Goal: Task Accomplishment & Management: Complete application form

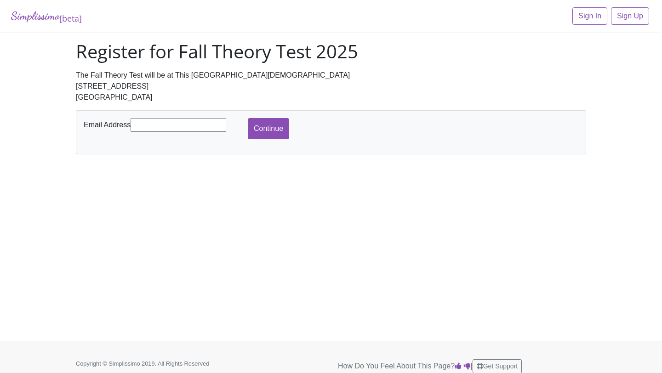
click at [177, 123] on input "text" at bounding box center [179, 125] width 96 height 14
type input "[EMAIL_ADDRESS][DOMAIN_NAME]"
click at [280, 127] on input "Continue" at bounding box center [268, 128] width 41 height 21
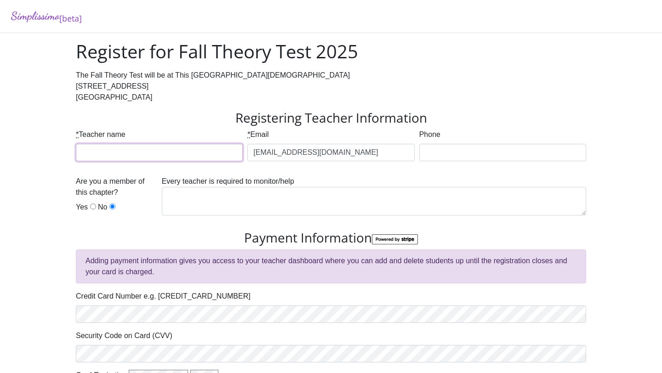
click at [193, 155] on input "* Teacher name" at bounding box center [159, 152] width 167 height 17
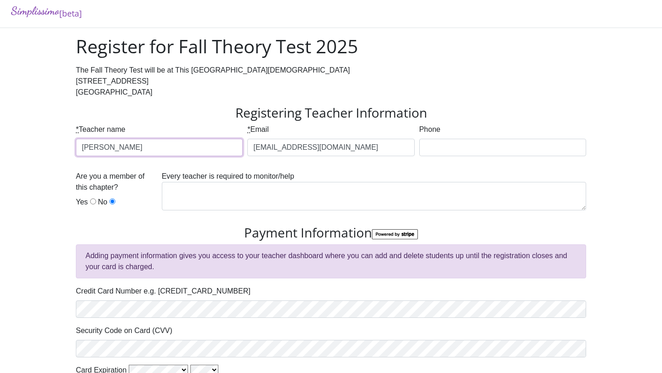
type input "[PERSON_NAME]"
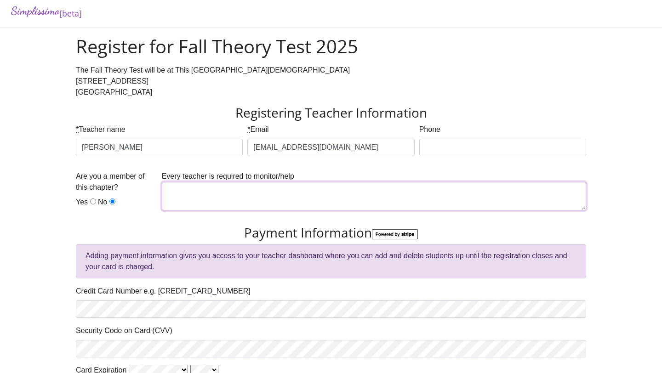
click at [332, 199] on textarea at bounding box center [374, 196] width 424 height 29
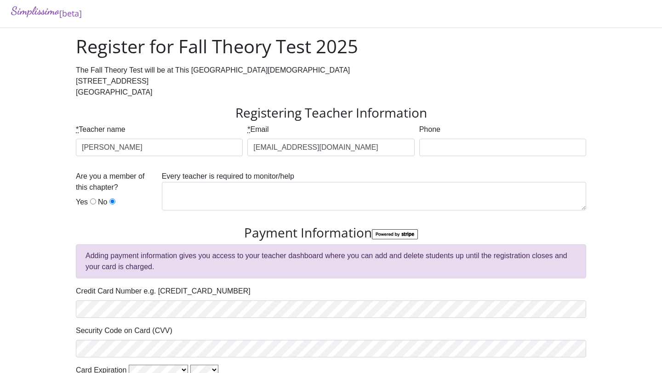
click at [92, 200] on input "Yes" at bounding box center [93, 202] width 6 height 6
radio input "true"
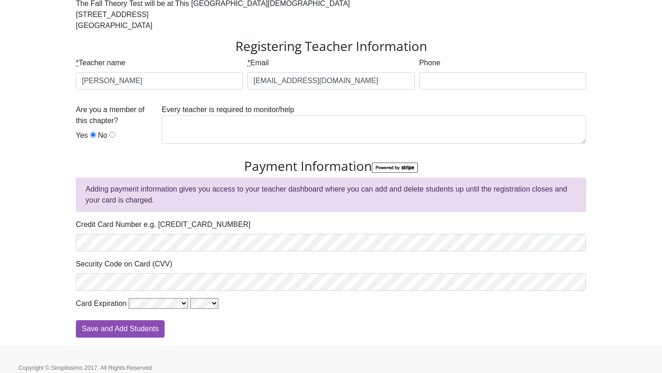
scroll to position [80, 0]
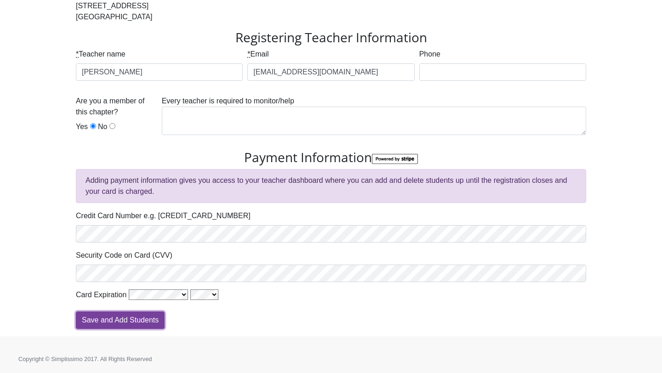
click at [109, 322] on input "Save and Add Students" at bounding box center [120, 320] width 89 height 17
type input "Processing"
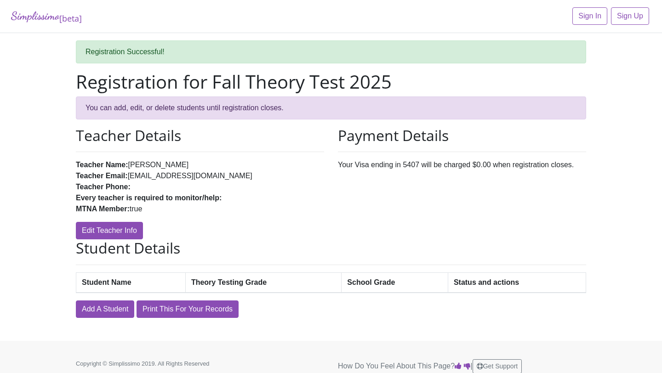
scroll to position [8, 0]
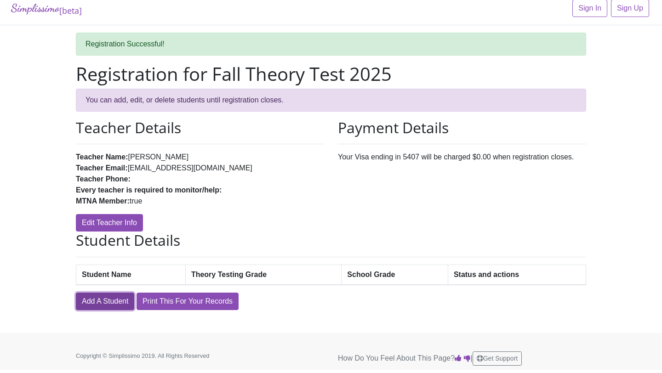
click at [96, 303] on link "Add A Student" at bounding box center [105, 301] width 58 height 17
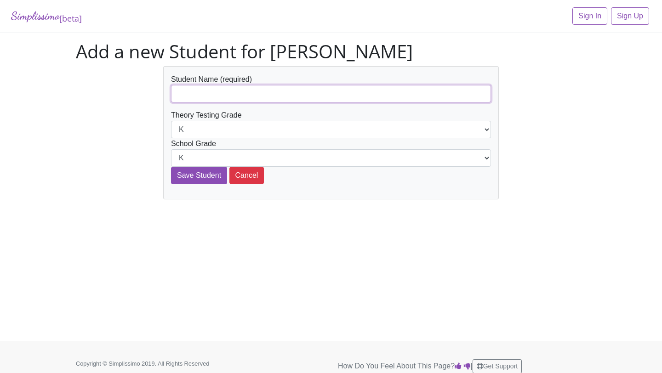
click at [233, 90] on input "text" at bounding box center [331, 93] width 320 height 17
paste input "[PERSON_NAME]"
type input "[PERSON_NAME]"
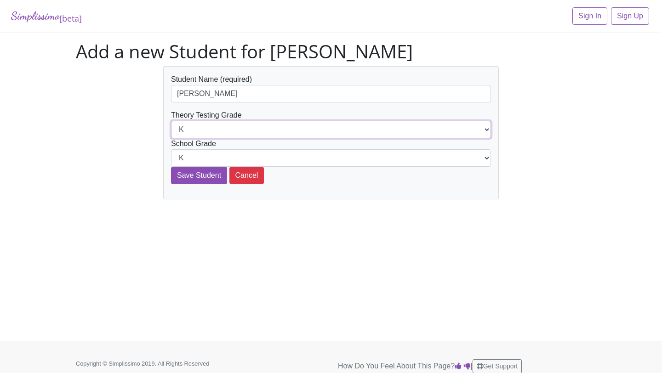
click at [214, 130] on select "K 1st 2nd 3rd 4th 5th 6th 7th 8th 9th 10th 11th 12th" at bounding box center [331, 129] width 320 height 17
click at [217, 130] on select "K 1st 2nd 3rd 4th 5th 6th 7th 8th 9th 10th 11th 12th" at bounding box center [331, 129] width 320 height 17
select select "2nd"
click at [171, 121] on select "K 1st 2nd 3rd 4th 5th 6th 7th 8th 9th 10th 11th 12th" at bounding box center [331, 129] width 320 height 17
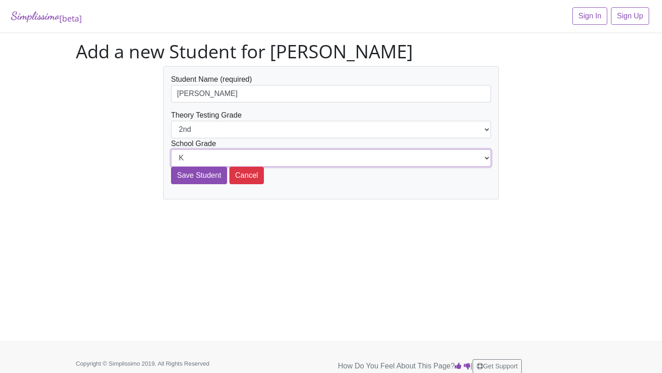
click at [215, 156] on select "K 1st 2nd 3rd 4th 5th 6th 7th 8th 9th 10th 11th 12th" at bounding box center [331, 157] width 320 height 17
select select "2nd"
click at [171, 149] on select "K 1st 2nd 3rd 4th 5th 6th 7th 8th 9th 10th 11th 12th" at bounding box center [331, 157] width 320 height 17
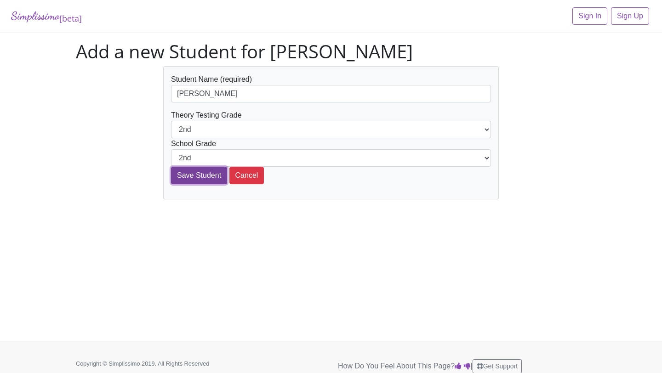
click at [209, 178] on input "Save Student" at bounding box center [199, 175] width 56 height 17
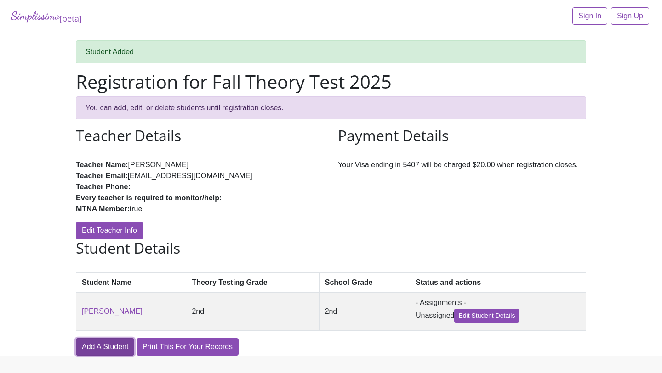
click at [113, 344] on link "Add A Student" at bounding box center [105, 346] width 58 height 17
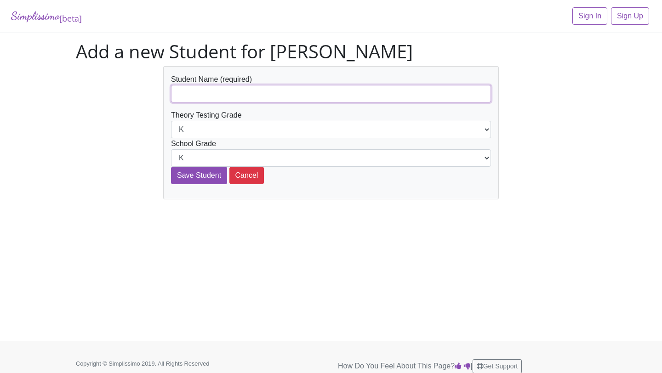
click at [244, 93] on input "text" at bounding box center [331, 93] width 320 height 17
paste input "[GEOGRAPHIC_DATA]"
type input "[GEOGRAPHIC_DATA]"
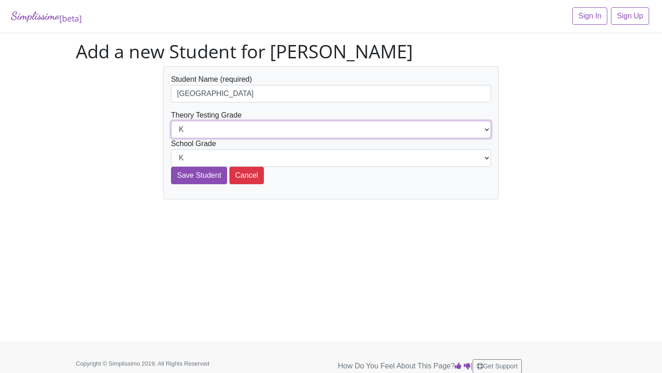
click at [232, 129] on select "K 1st 2nd 3rd 4th 5th 6th 7th 8th 9th 10th 11th 12th" at bounding box center [331, 129] width 320 height 17
select select "3rd"
click at [171, 121] on select "K 1st 2nd 3rd 4th 5th 6th 7th 8th 9th 10th 11th 12th" at bounding box center [331, 129] width 320 height 17
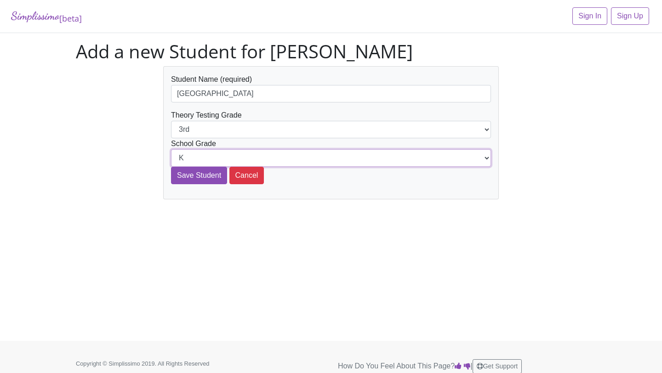
click at [229, 160] on select "K 1st 2nd 3rd 4th 5th 6th 7th 8th 9th 10th 11th 12th" at bounding box center [331, 157] width 320 height 17
select select "3rd"
click at [171, 149] on select "K 1st 2nd 3rd 4th 5th 6th 7th 8th 9th 10th 11th 12th" at bounding box center [331, 157] width 320 height 17
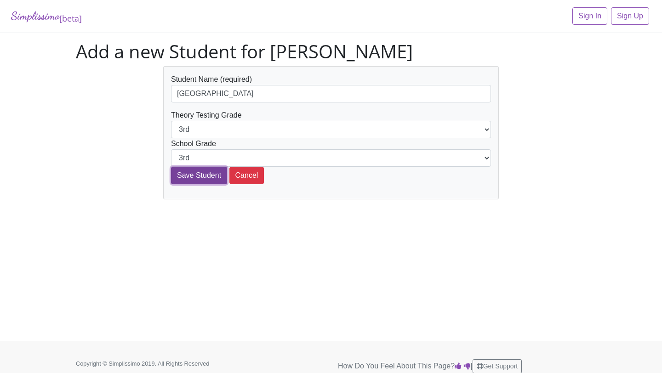
click at [198, 176] on input "Save Student" at bounding box center [199, 175] width 56 height 17
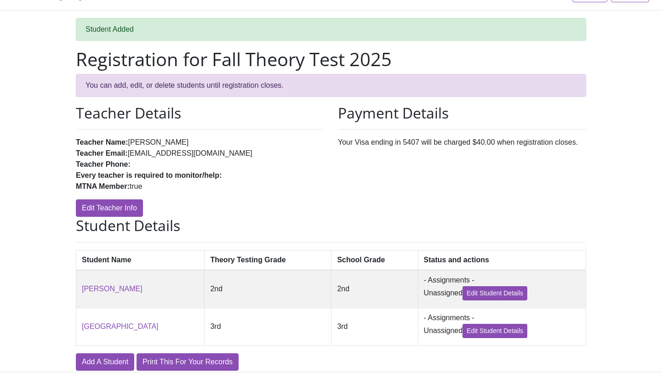
scroll to position [61, 0]
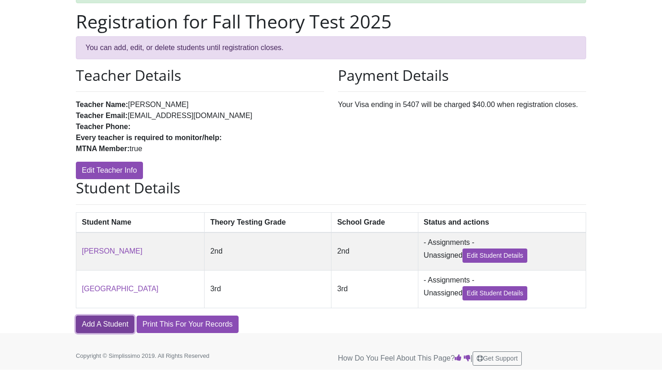
click at [98, 323] on link "Add A Student" at bounding box center [105, 324] width 58 height 17
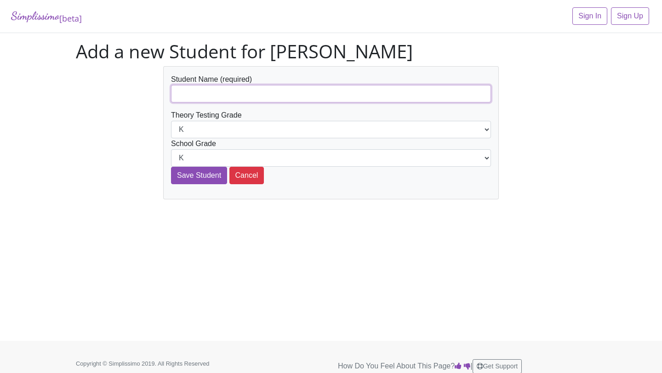
click at [223, 100] on input "text" at bounding box center [331, 93] width 320 height 17
paste input "Riya Halker"
type input "Riya Halker"
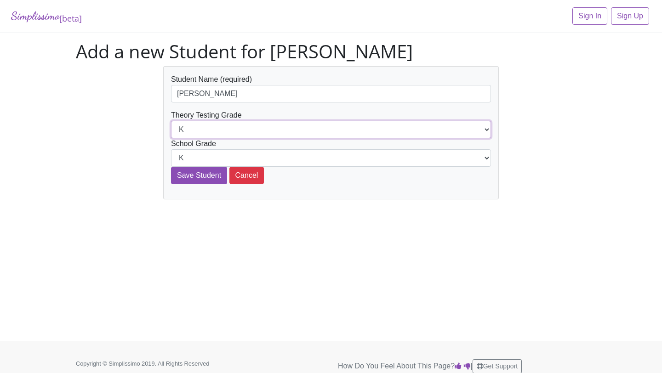
click at [220, 133] on select "K 1st 2nd 3rd 4th 5th 6th 7th 8th 9th 10th 11th 12th" at bounding box center [331, 129] width 320 height 17
select select "3rd"
click at [171, 121] on select "K 1st 2nd 3rd 4th 5th 6th 7th 8th 9th 10th 11th 12th" at bounding box center [331, 129] width 320 height 17
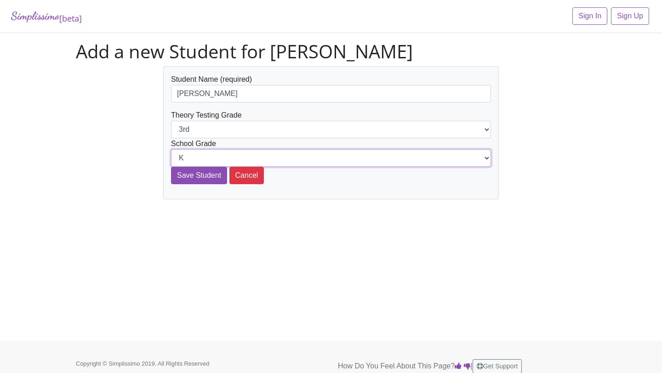
click at [214, 159] on select "K 1st 2nd 3rd 4th 5th 6th 7th 8th 9th 10th 11th 12th" at bounding box center [331, 157] width 320 height 17
select select "3rd"
click at [171, 149] on select "K 1st 2nd 3rd 4th 5th 6th 7th 8th 9th 10th 11th 12th" at bounding box center [331, 157] width 320 height 17
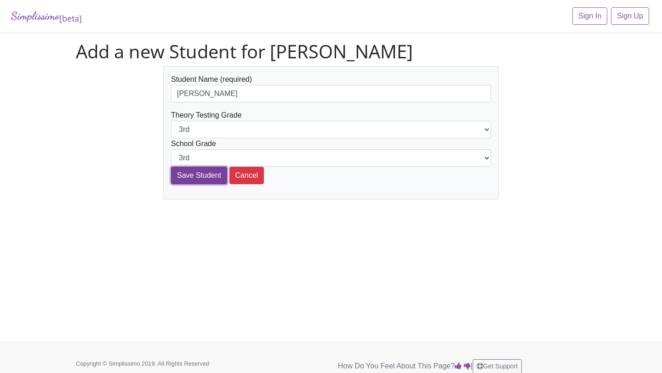
click at [199, 175] on input "Save Student" at bounding box center [199, 175] width 56 height 17
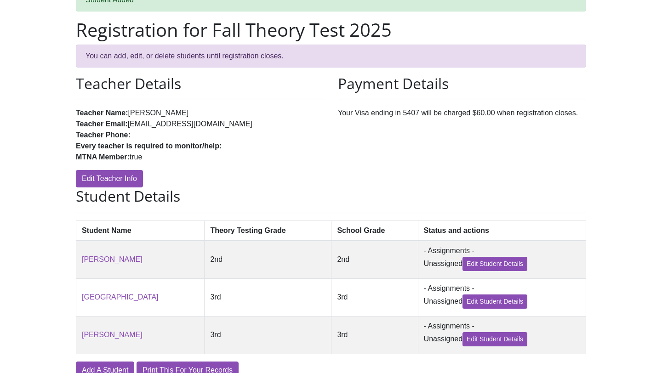
scroll to position [99, 0]
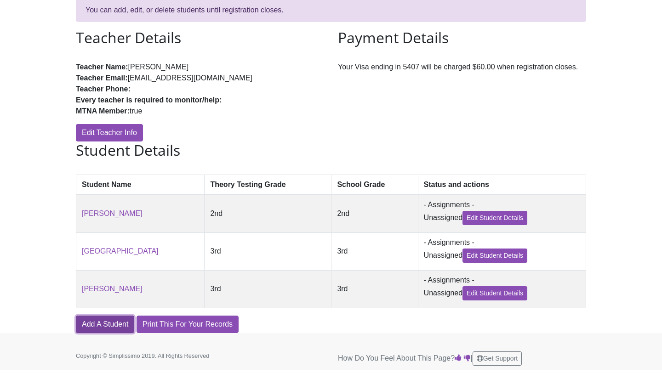
click at [97, 326] on link "Add A Student" at bounding box center [105, 324] width 58 height 17
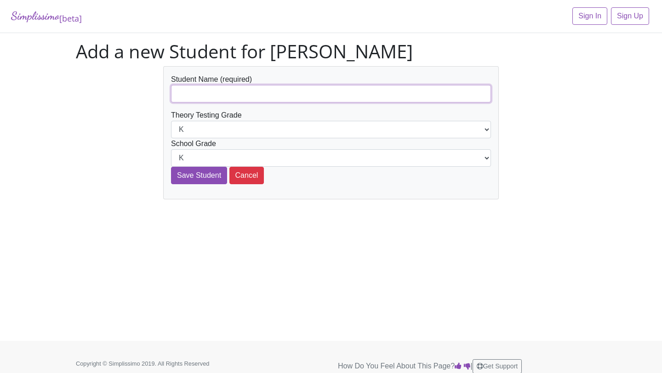
click at [227, 92] on input "text" at bounding box center [331, 93] width 320 height 17
paste input "[PERSON_NAME]"
type input "[PERSON_NAME]"
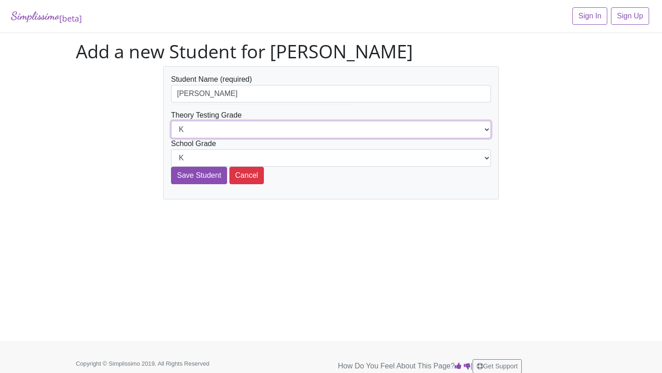
click at [221, 130] on select "K 1st 2nd 3rd 4th 5th 6th 7th 8th 9th 10th 11th 12th" at bounding box center [331, 129] width 320 height 17
click at [171, 121] on select "K 1st 2nd 3rd 4th 5th 6th 7th 8th 9th 10th 11th 12th" at bounding box center [331, 129] width 320 height 17
click at [227, 127] on select "K 1st 2nd 3rd 4th 5th 6th 7th 8th 9th 10th 11th 12th" at bounding box center [331, 129] width 320 height 17
click at [171, 121] on select "K 1st 2nd 3rd 4th 5th 6th 7th 8th 9th 10th 11th 12th" at bounding box center [331, 129] width 320 height 17
click at [224, 137] on select "K 1st 2nd 3rd 4th 5th 6th 7th 8th 9th 10th 11th 12th" at bounding box center [331, 129] width 320 height 17
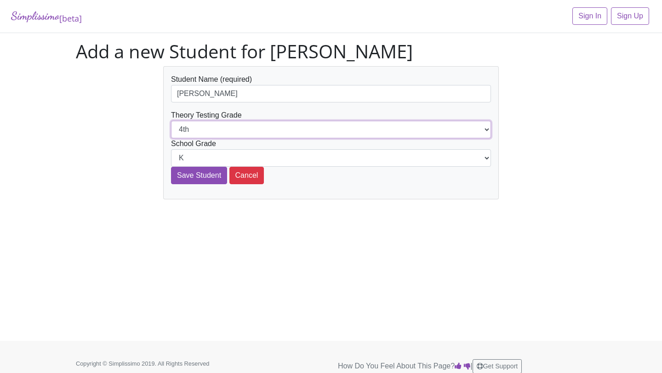
click at [171, 121] on select "K 1st 2nd 3rd 4th 5th 6th 7th 8th 9th 10th 11th 12th" at bounding box center [331, 129] width 320 height 17
click at [224, 136] on select "K 1st 2nd 3rd 4th 5th 6th 7th 8th 9th 10th 11th 12th" at bounding box center [331, 129] width 320 height 17
select select "4th"
click at [171, 121] on select "K 1st 2nd 3rd 4th 5th 6th 7th 8th 9th 10th 11th 12th" at bounding box center [331, 129] width 320 height 17
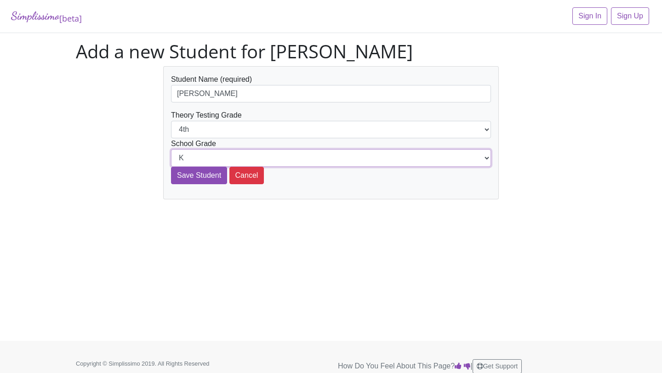
click at [221, 155] on select "K 1st 2nd 3rd 4th 5th 6th 7th 8th 9th 10th 11th 12th" at bounding box center [331, 157] width 320 height 17
select select "4th"
click at [171, 149] on select "K 1st 2nd 3rd 4th 5th 6th 7th 8th 9th 10th 11th 12th" at bounding box center [331, 157] width 320 height 17
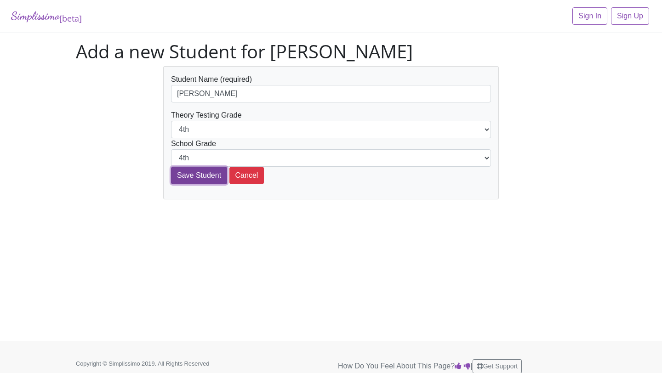
click at [208, 174] on input "Save Student" at bounding box center [199, 175] width 56 height 17
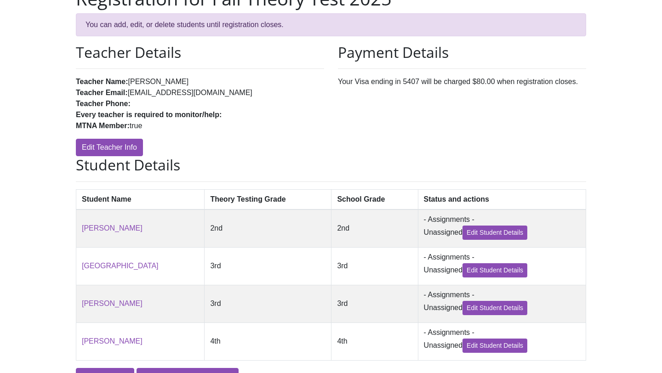
scroll to position [134, 0]
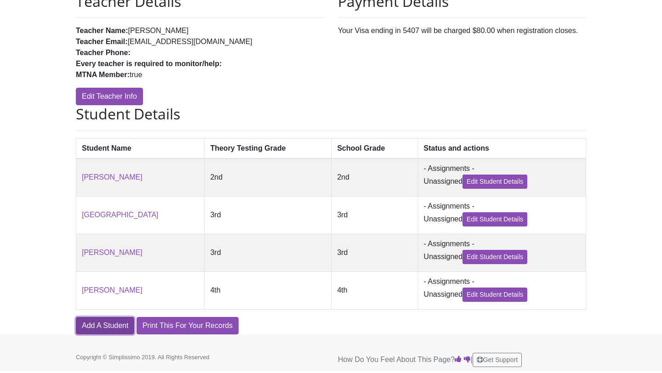
click at [114, 325] on link "Add A Student" at bounding box center [105, 325] width 58 height 17
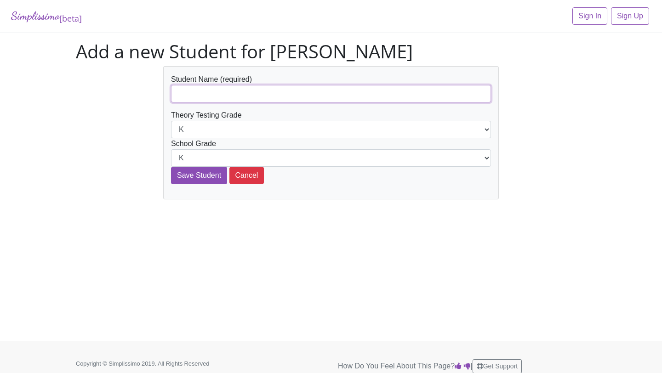
click at [293, 90] on input "text" at bounding box center [331, 93] width 320 height 17
paste input "[PERSON_NAME] Do"
type input "[PERSON_NAME] Do"
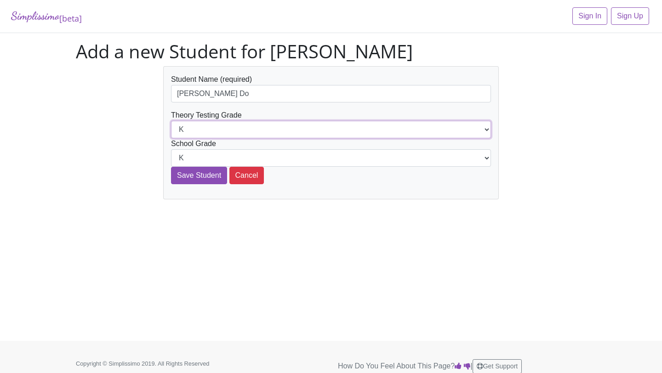
click at [262, 127] on select "K 1st 2nd 3rd 4th 5th 6th 7th 8th 9th 10th 11th 12th" at bounding box center [331, 129] width 320 height 17
select select "4th"
click at [171, 121] on select "K 1st 2nd 3rd 4th 5th 6th 7th 8th 9th 10th 11th 12th" at bounding box center [331, 129] width 320 height 17
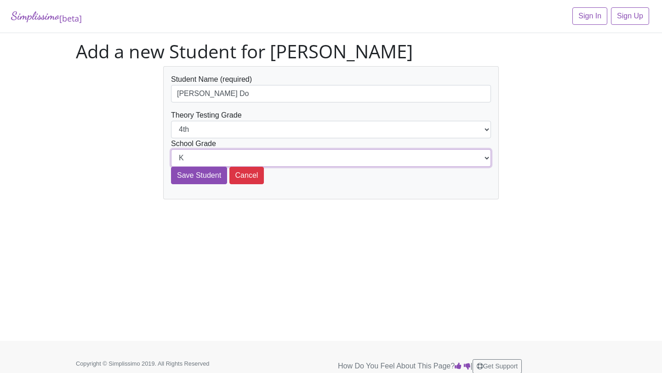
click at [250, 155] on select "K 1st 2nd 3rd 4th 5th 6th 7th 8th 9th 10th 11th 12th" at bounding box center [331, 157] width 320 height 17
select select "4th"
click at [171, 149] on select "K 1st 2nd 3rd 4th 5th 6th 7th 8th 9th 10th 11th 12th" at bounding box center [331, 157] width 320 height 17
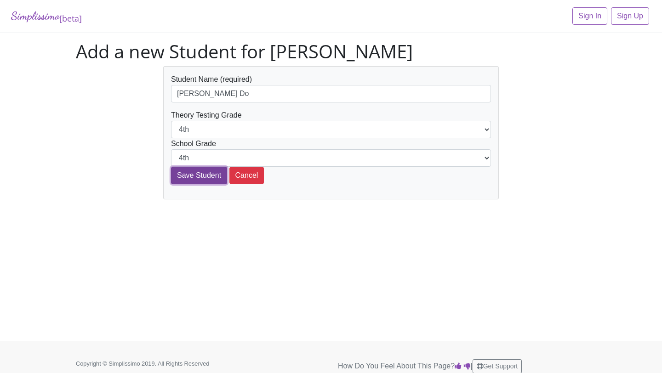
click at [206, 172] on input "Save Student" at bounding box center [199, 175] width 56 height 17
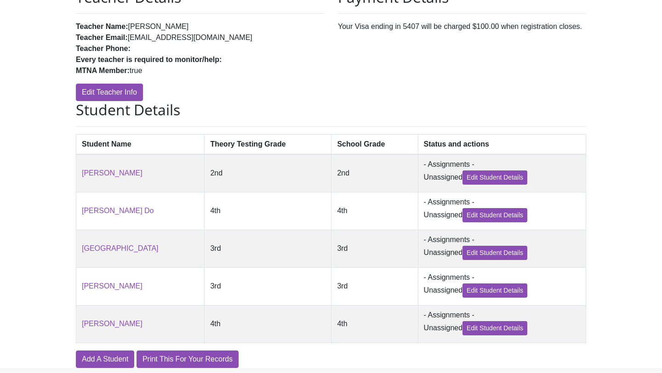
scroll to position [176, 0]
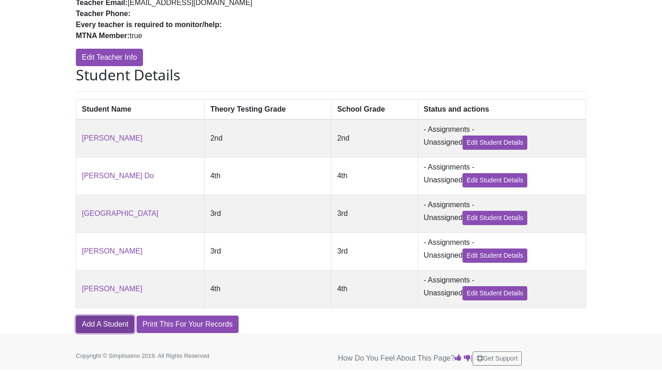
click at [104, 326] on link "Add A Student" at bounding box center [105, 324] width 58 height 17
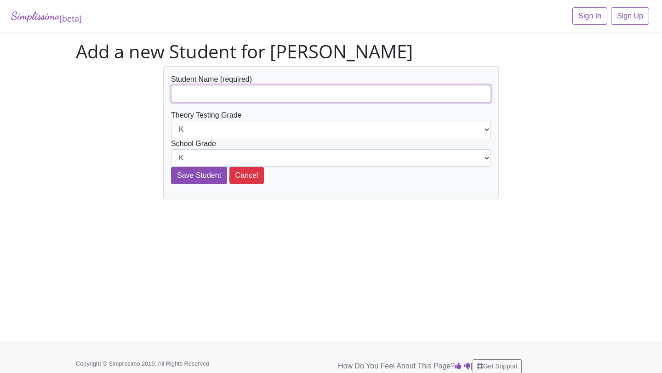
click at [279, 94] on input "text" at bounding box center [331, 93] width 320 height 17
paste input "[PERSON_NAME]"
type input "[PERSON_NAME]"
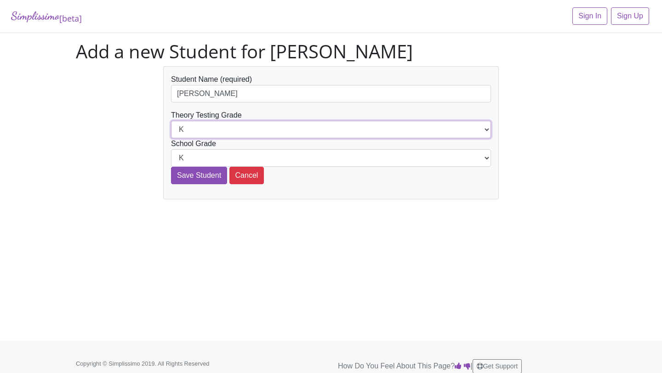
click at [271, 134] on select "K 1st 2nd 3rd 4th 5th 6th 7th 8th 9th 10th 11th 12th" at bounding box center [331, 129] width 320 height 17
select select "6th"
click at [171, 121] on select "K 1st 2nd 3rd 4th 5th 6th 7th 8th 9th 10th 11th 12th" at bounding box center [331, 129] width 320 height 17
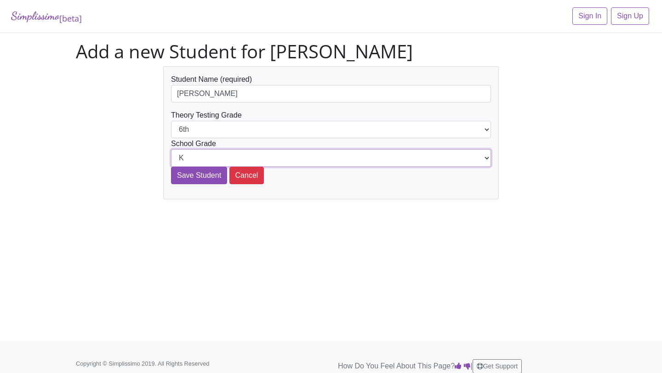
click at [267, 150] on select "K 1st 2nd 3rd 4th 5th 6th 7th 8th 9th 10th 11th 12th" at bounding box center [331, 157] width 320 height 17
select select "6th"
click at [171, 149] on select "K 1st 2nd 3rd 4th 5th 6th 7th 8th 9th 10th 11th 12th" at bounding box center [331, 157] width 320 height 17
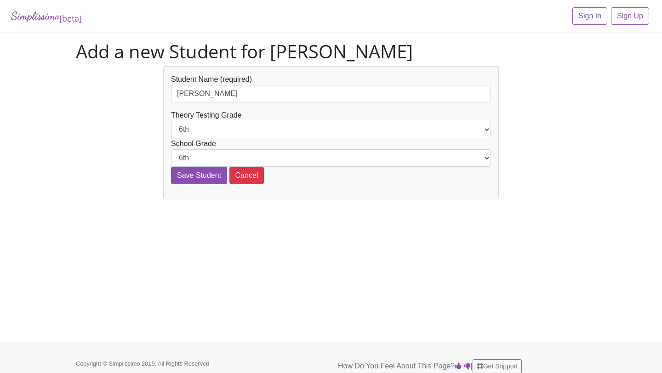
click at [95, 214] on div "Simplissimo [beta] Sign In Sign Up Add a new Student for [PERSON_NAME] Student …" at bounding box center [331, 170] width 662 height 341
click at [200, 176] on input "Save Student" at bounding box center [199, 175] width 56 height 17
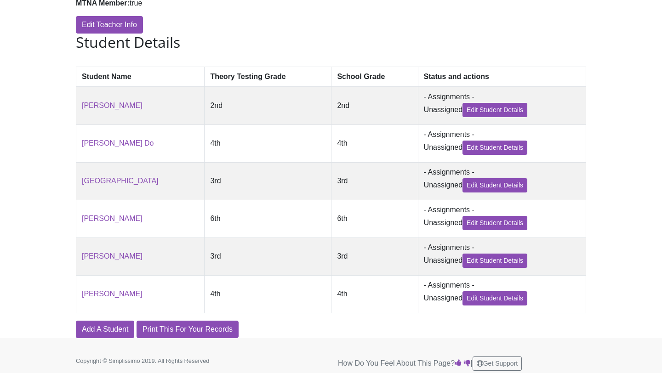
scroll to position [214, 0]
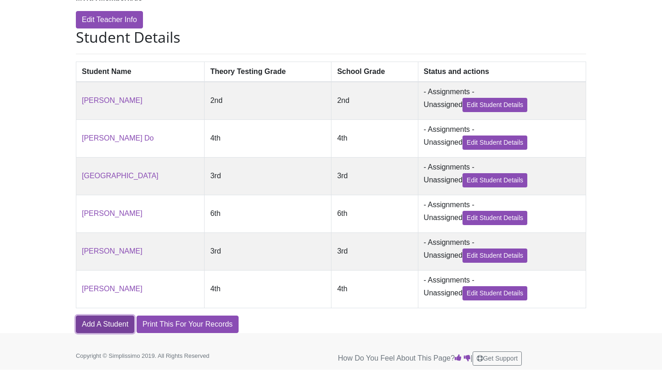
click at [113, 326] on link "Add A Student" at bounding box center [105, 324] width 58 height 17
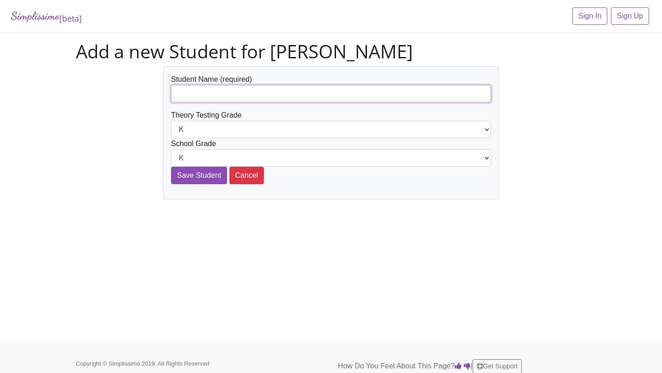
click at [216, 99] on input "text" at bounding box center [331, 93] width 320 height 17
paste input "Kirtan [PERSON_NAME]"
type input "Kirtan [PERSON_NAME]"
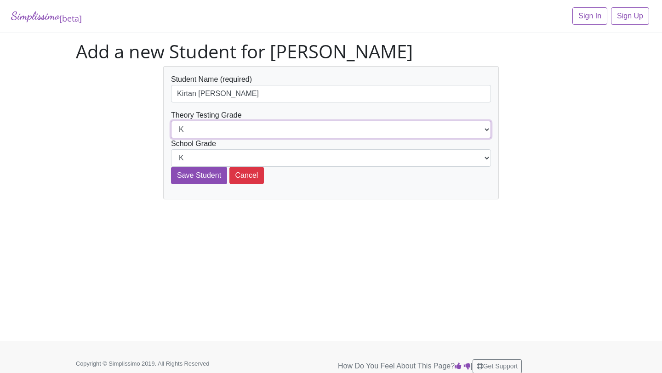
click at [209, 131] on select "K 1st 2nd 3rd 4th 5th 6th 7th 8th 9th 10th 11th 12th" at bounding box center [331, 129] width 320 height 17
select select "7th"
click at [171, 121] on select "K 1st 2nd 3rd 4th 5th 6th 7th 8th 9th 10th 11th 12th" at bounding box center [331, 129] width 320 height 17
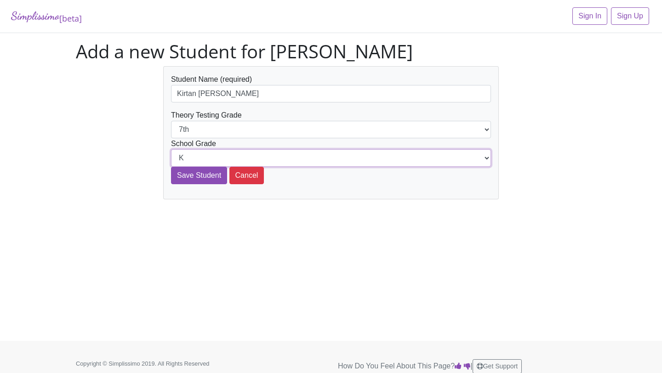
click at [222, 156] on select "K 1st 2nd 3rd 4th 5th 6th 7th 8th 9th 10th 11th 12th" at bounding box center [331, 157] width 320 height 17
select select "7th"
click at [171, 149] on select "K 1st 2nd 3rd 4th 5th 6th 7th 8th 9th 10th 11th 12th" at bounding box center [331, 157] width 320 height 17
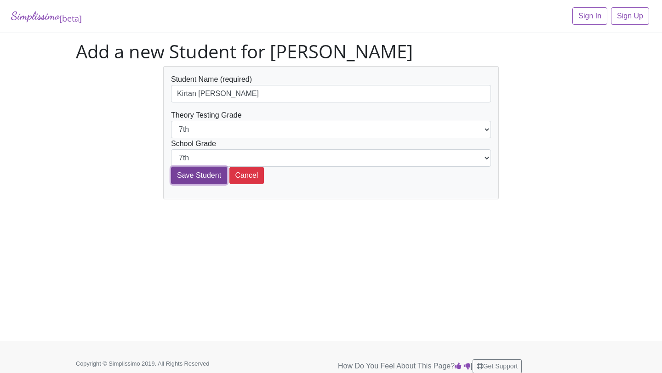
click at [202, 178] on input "Save Student" at bounding box center [199, 175] width 56 height 17
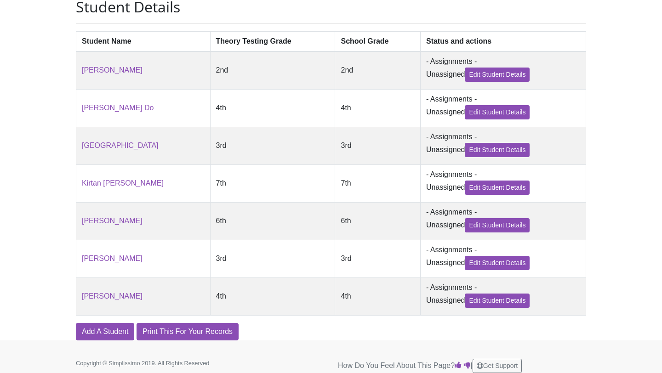
scroll to position [252, 0]
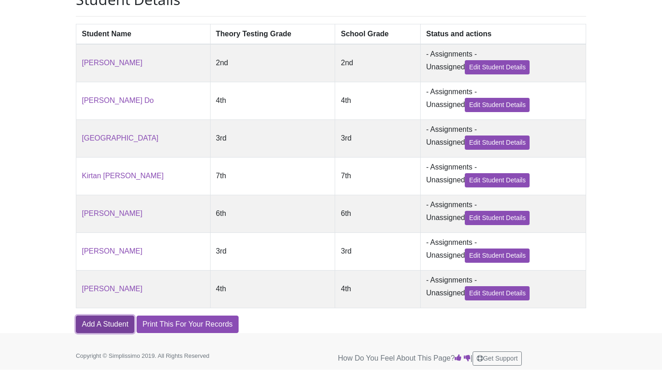
click at [109, 328] on link "Add A Student" at bounding box center [105, 324] width 58 height 17
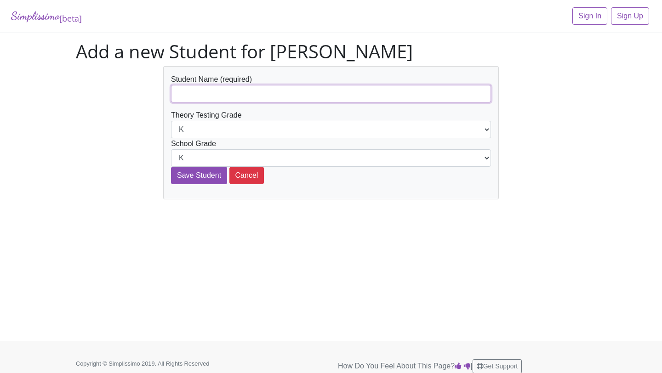
click at [263, 102] on input "text" at bounding box center [331, 93] width 320 height 17
paste input "[PERSON_NAME]"
type input "[PERSON_NAME]"
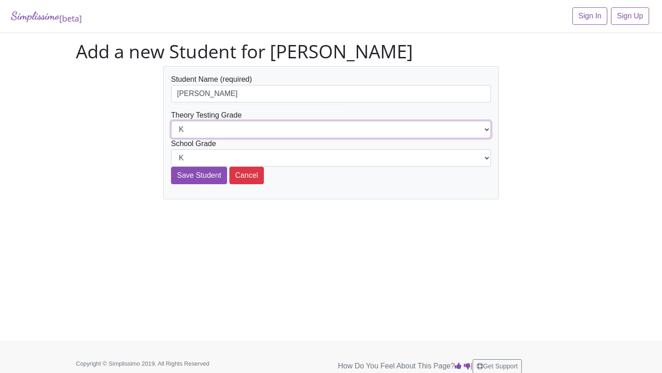
click at [244, 128] on select "K 1st 2nd 3rd 4th 5th 6th 7th 8th 9th 10th 11th 12th" at bounding box center [331, 129] width 320 height 17
select select "8th"
click at [171, 121] on select "K 1st 2nd 3rd 4th 5th 6th 7th 8th 9th 10th 11th 12th" at bounding box center [331, 129] width 320 height 17
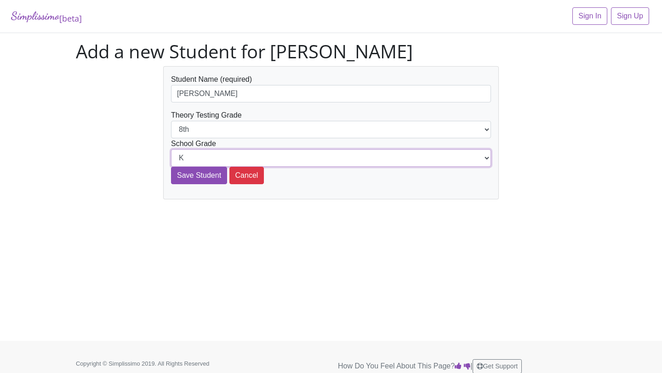
click at [252, 159] on select "K 1st 2nd 3rd 4th 5th 6th 7th 8th 9th 10th 11th 12th" at bounding box center [331, 157] width 320 height 17
select select "8th"
click at [171, 149] on select "K 1st 2nd 3rd 4th 5th 6th 7th 8th 9th 10th 11th 12th" at bounding box center [331, 157] width 320 height 17
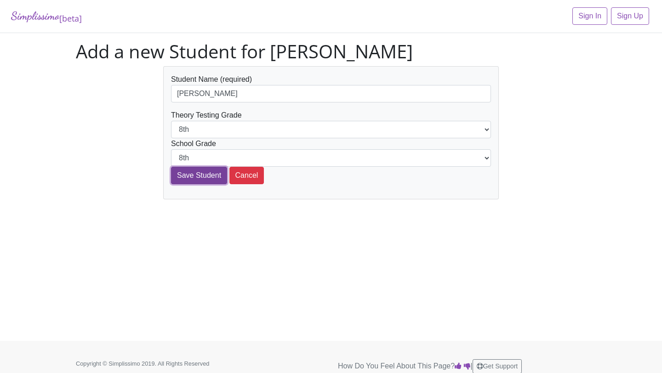
click at [200, 179] on input "Save Student" at bounding box center [199, 175] width 56 height 17
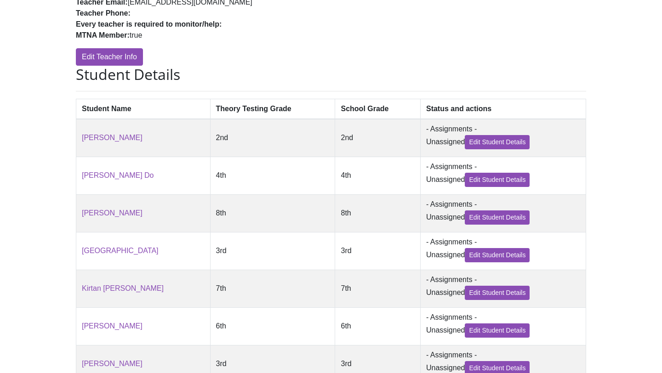
scroll to position [290, 0]
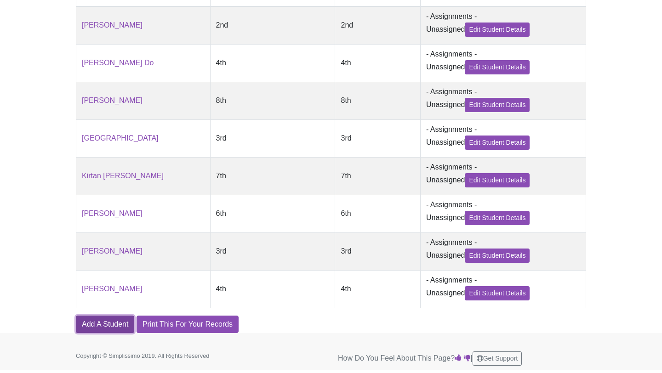
click at [111, 316] on link "Add A Student" at bounding box center [105, 324] width 58 height 17
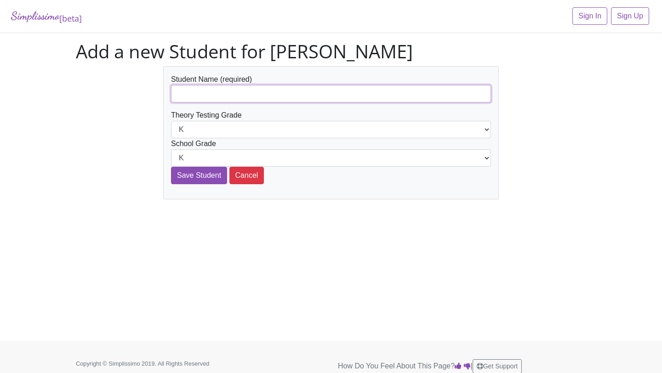
click at [215, 92] on input "text" at bounding box center [331, 93] width 320 height 17
paste input "[PERSON_NAME]"
type input "[PERSON_NAME]"
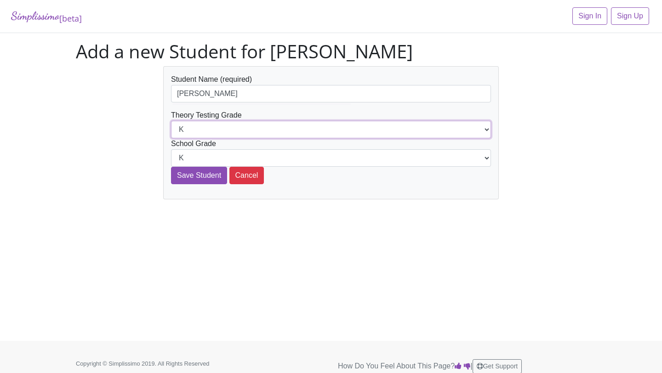
click at [213, 131] on select "K 1st 2nd 3rd 4th 5th 6th 7th 8th 9th 10th 11th 12th" at bounding box center [331, 129] width 320 height 17
select select "8th"
click at [171, 121] on select "K 1st 2nd 3rd 4th 5th 6th 7th 8th 9th 10th 11th 12th" at bounding box center [331, 129] width 320 height 17
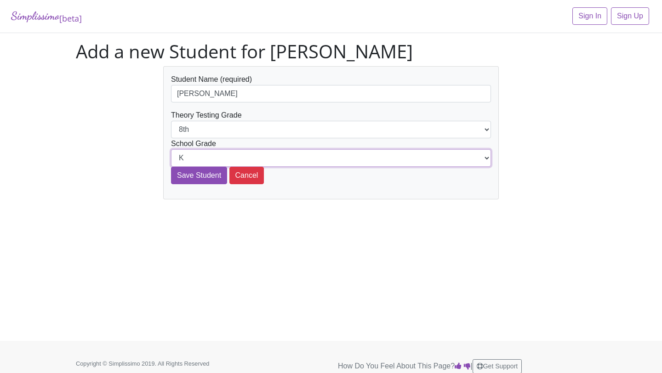
click at [225, 155] on select "K 1st 2nd 3rd 4th 5th 6th 7th 8th 9th 10th 11th 12th" at bounding box center [331, 157] width 320 height 17
select select "8th"
click at [171, 149] on select "K 1st 2nd 3rd 4th 5th 6th 7th 8th 9th 10th 11th 12th" at bounding box center [331, 157] width 320 height 17
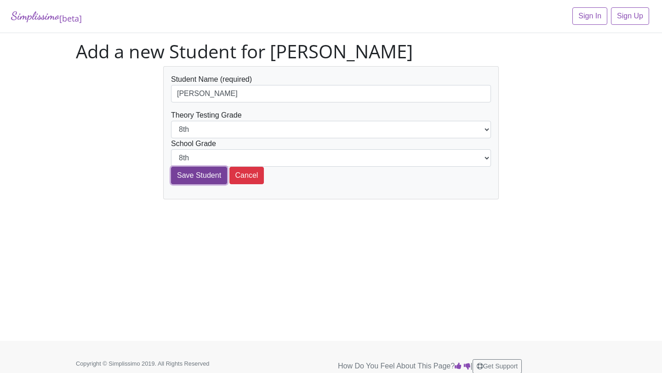
click at [200, 181] on input "Save Student" at bounding box center [199, 175] width 56 height 17
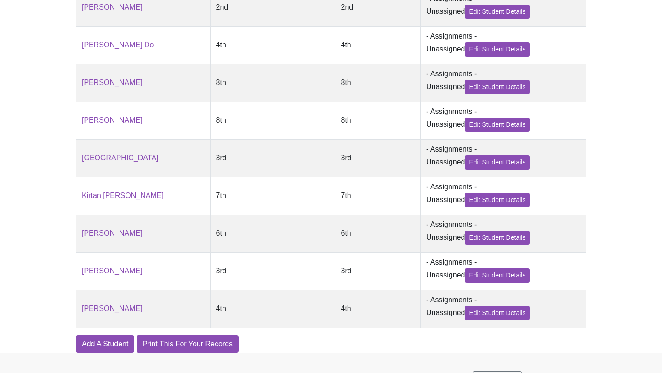
scroll to position [328, 0]
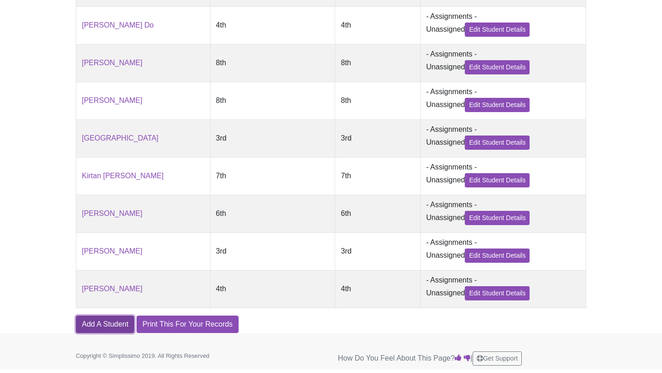
click at [98, 320] on link "Add A Student" at bounding box center [105, 324] width 58 height 17
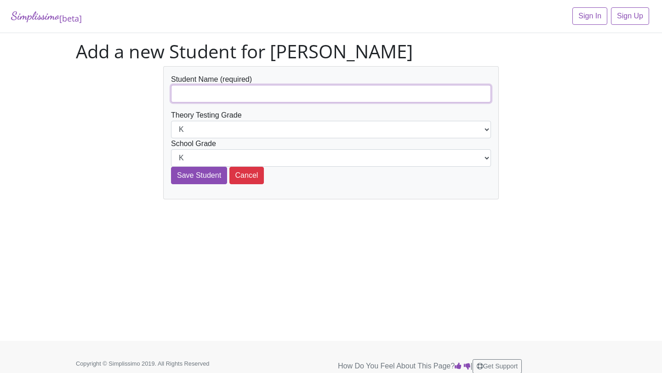
click at [228, 91] on input "text" at bounding box center [331, 93] width 320 height 17
paste input "[PERSON_NAME]"
type input "[PERSON_NAME]"
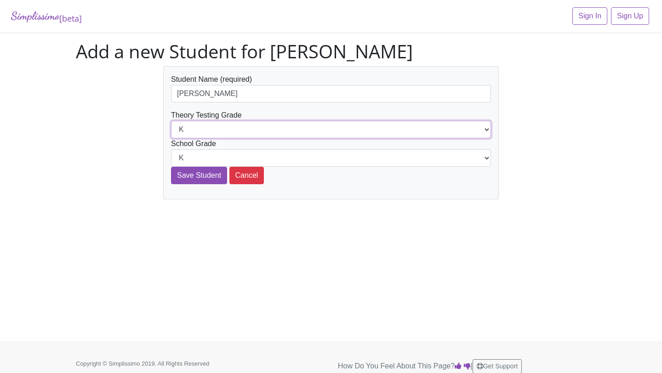
click at [217, 127] on select "K 1st 2nd 3rd 4th 5th 6th 7th 8th 9th 10th 11th 12th" at bounding box center [331, 129] width 320 height 17
select select "8th"
click at [171, 121] on select "K 1st 2nd 3rd 4th 5th 6th 7th 8th 9th 10th 11th 12th" at bounding box center [331, 129] width 320 height 17
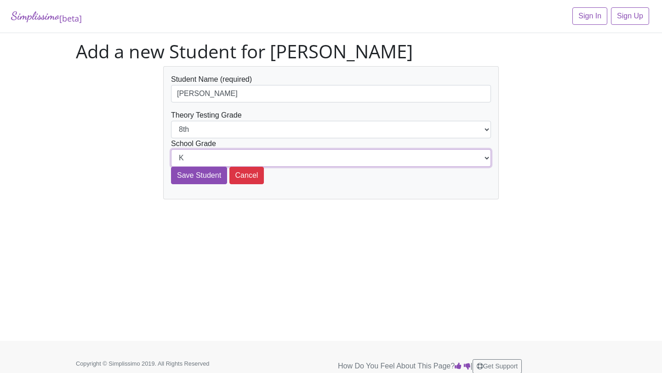
click at [226, 157] on select "K 1st 2nd 3rd 4th 5th 6th 7th 8th 9th 10th 11th 12th" at bounding box center [331, 157] width 320 height 17
select select "10th"
click at [171, 149] on select "K 1st 2nd 3rd 4th 5th 6th 7th 8th 9th 10th 11th 12th" at bounding box center [331, 157] width 320 height 17
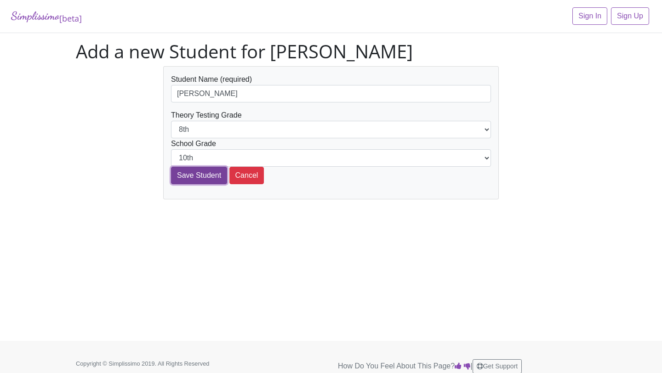
click at [204, 177] on input "Save Student" at bounding box center [199, 175] width 56 height 17
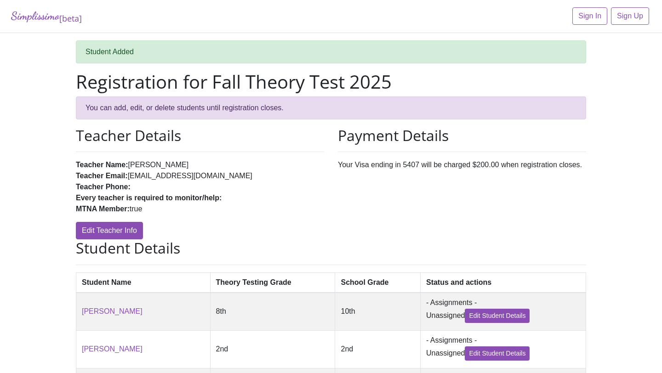
scroll to position [366, 0]
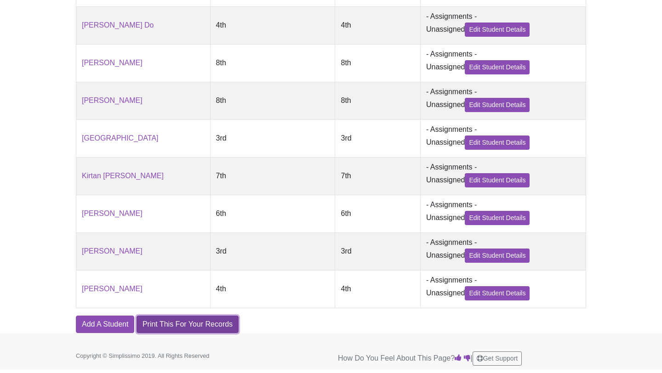
click at [198, 330] on link "Print This For Your Records" at bounding box center [188, 324] width 102 height 17
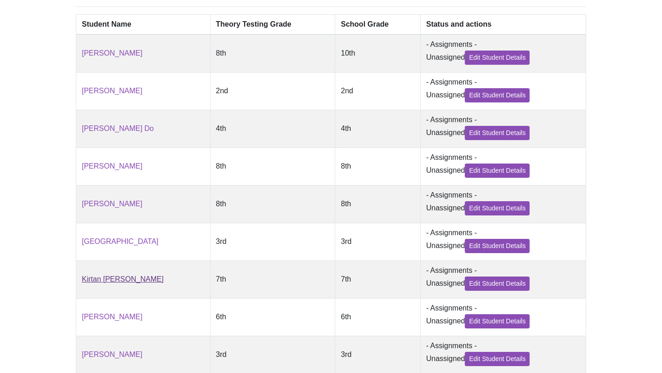
scroll to position [0, 0]
